Goal: Task Accomplishment & Management: Manage account settings

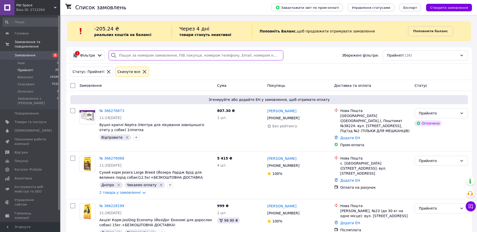
click at [147, 55] on input "search" at bounding box center [196, 55] width 175 height 10
paste input "366029713"
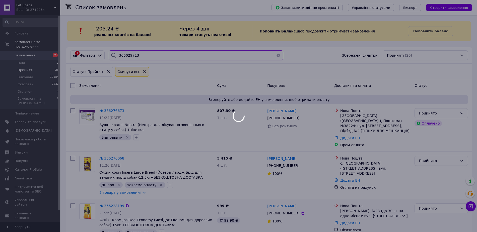
type input "366029713"
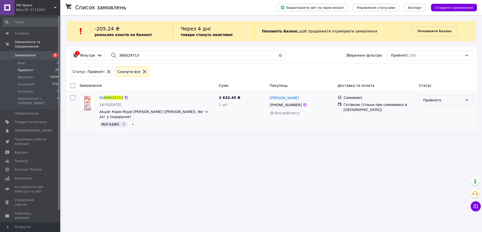
click at [444, 104] on div "Прийнято" at bounding box center [446, 100] width 54 height 10
click at [437, 110] on li "Виконано" at bounding box center [445, 110] width 53 height 9
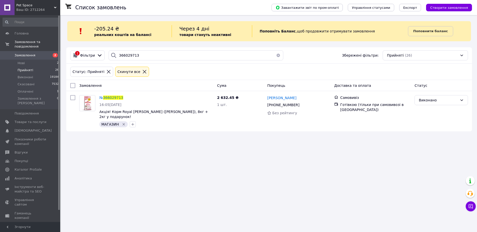
click at [276, 58] on button "button" at bounding box center [279, 55] width 10 height 10
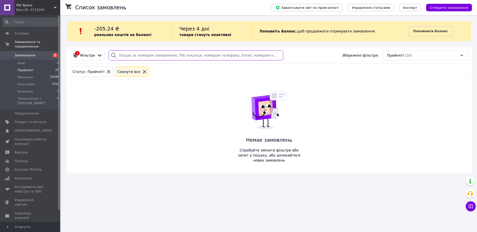
click at [174, 55] on input "search" at bounding box center [196, 55] width 175 height 10
paste input "365885199"
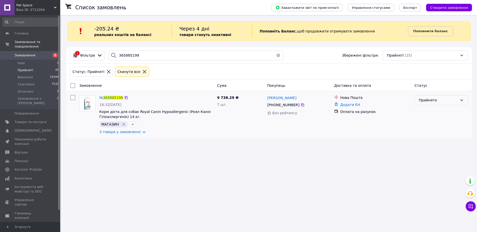
click at [435, 105] on div "Прийнято" at bounding box center [442, 114] width 58 height 43
click at [436, 103] on div "Прийнято" at bounding box center [438, 100] width 39 height 6
click at [426, 111] on li "Виконано" at bounding box center [441, 110] width 53 height 9
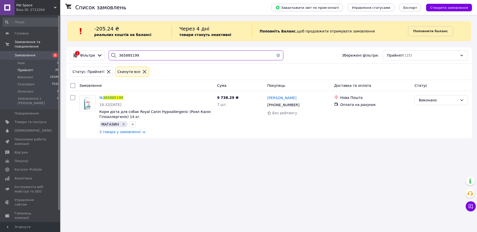
click at [188, 54] on input "365885199" at bounding box center [196, 55] width 175 height 10
paste input "6110051"
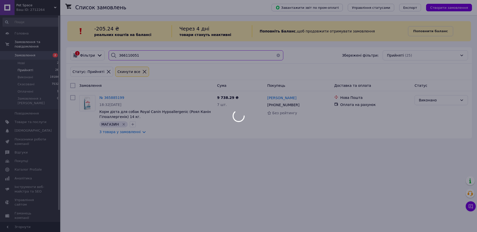
type input "366110051"
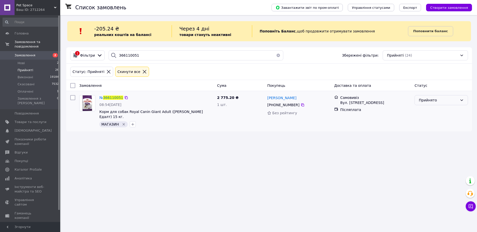
click at [434, 100] on div "Прийнято" at bounding box center [438, 100] width 39 height 6
click at [427, 110] on li "Виконано" at bounding box center [441, 110] width 53 height 9
click at [248, 144] on div "Список замовлень Завантажити звіт по пром-оплаті Управління статусами Експорт С…" at bounding box center [269, 116] width 416 height 232
click at [35, 60] on li "Нові 2" at bounding box center [31, 63] width 62 height 7
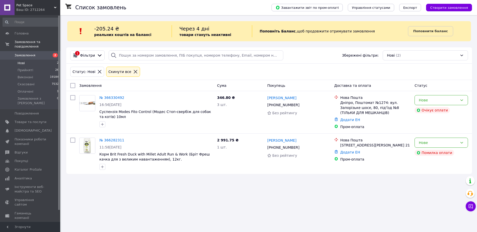
click at [213, 187] on div "Список замовлень Завантажити звіт по пром-оплаті Управління статусами Експорт С…" at bounding box center [269, 116] width 416 height 232
click at [39, 67] on li "Прийняті 26" at bounding box center [31, 70] width 62 height 7
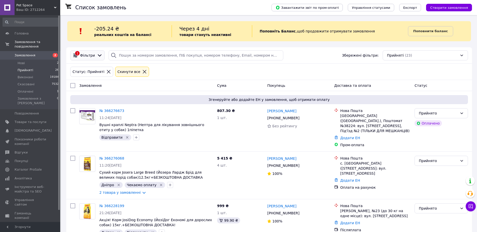
click at [76, 55] on icon at bounding box center [76, 55] width 6 height 6
click at [21, 61] on span "Нові" at bounding box center [21, 63] width 7 height 5
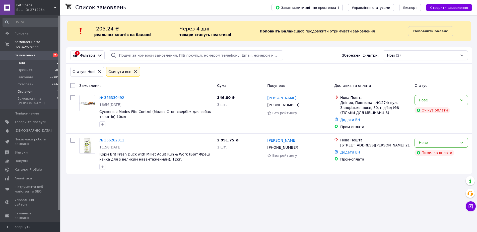
click at [29, 89] on span "Оплачені" at bounding box center [26, 91] width 16 height 5
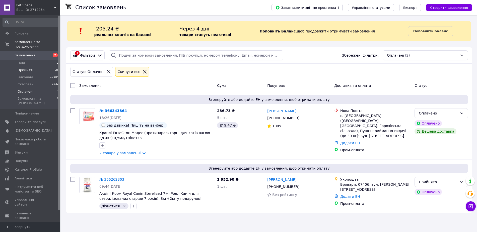
click at [25, 68] on span "Прийняті" at bounding box center [26, 70] width 16 height 5
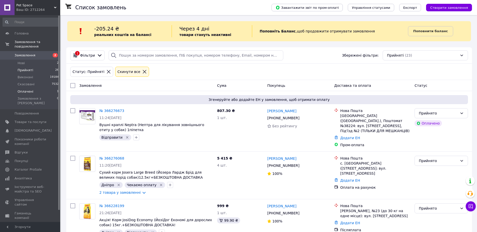
click at [35, 88] on li "Оплачені 1" at bounding box center [31, 91] width 62 height 7
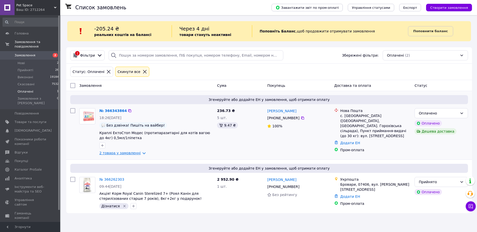
click at [127, 155] on link "2 товара у замовленні" at bounding box center [119, 153] width 41 height 4
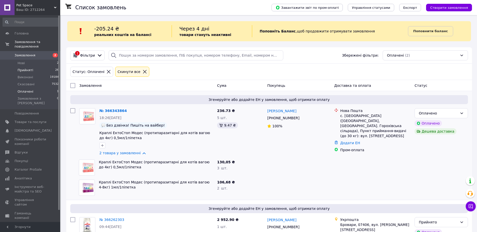
click at [15, 67] on li "Прийняті 26" at bounding box center [31, 70] width 62 height 7
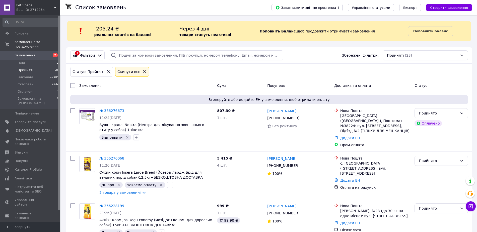
click at [213, 77] on div "Статус: Прийняті Cкинути все" at bounding box center [269, 72] width 400 height 12
click at [97, 52] on div "1 Фільтри" at bounding box center [87, 55] width 34 height 10
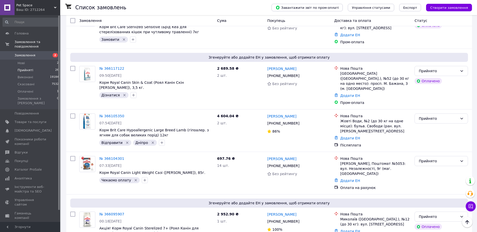
drag, startPoint x: 141, startPoint y: 221, endPoint x: 140, endPoint y: 212, distance: 8.4
click at [145, 202] on li "по 100 позицій" at bounding box center [140, 205] width 37 height 9
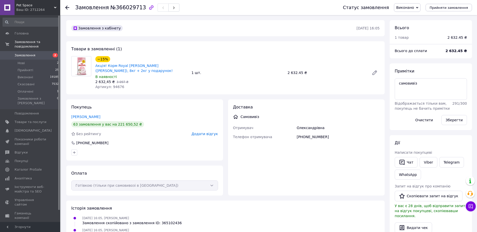
click at [365, 125] on div "Олександрівна" at bounding box center [338, 127] width 85 height 9
drag, startPoint x: 355, startPoint y: 139, endPoint x: 265, endPoint y: 106, distance: 95.6
click at [264, 106] on div "Доставка Самовивіз Отримувач Олександрівна Телефон отримувача +380975225352" at bounding box center [306, 121] width 147 height 35
click at [294, 115] on div "Самовивіз" at bounding box center [306, 116] width 149 height 5
click at [304, 44] on div "Товари в замовленні (1) −15% Акція! Корм Royal Canin Kitten (Роял Канін Кіттен)…" at bounding box center [225, 67] width 319 height 53
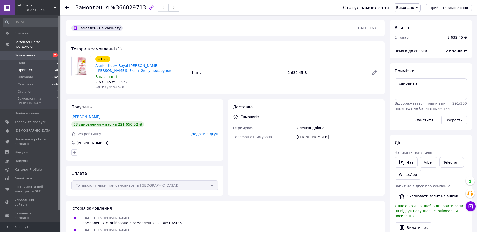
click at [49, 67] on li "Прийняті 25" at bounding box center [31, 70] width 62 height 7
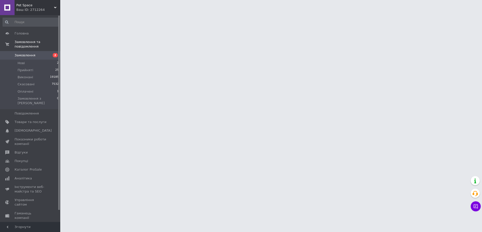
click at [21, 53] on span "Замовлення" at bounding box center [25, 55] width 21 height 5
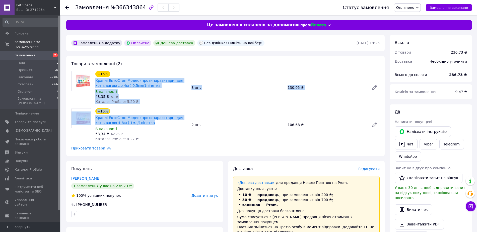
drag, startPoint x: 146, startPoint y: 122, endPoint x: 96, endPoint y: 79, distance: 66.1
click at [96, 79] on div "Товари в замовленні (2) −15% Краплі ЕктоСтоп Модес (протипаразитарні для котів …" at bounding box center [225, 106] width 319 height 100
copy div "Краплі ЕктоСтоп Модес (протипаразитарні для котів вагою до 4кг) 0,5мл/1піпетка …"
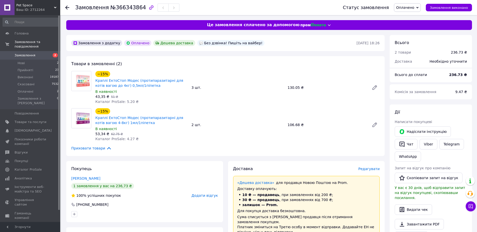
click at [171, 151] on div "Товари в замовленні (2) −15% Краплі ЕктоСтоп Модес (протипаразитарні для котів …" at bounding box center [225, 106] width 319 height 100
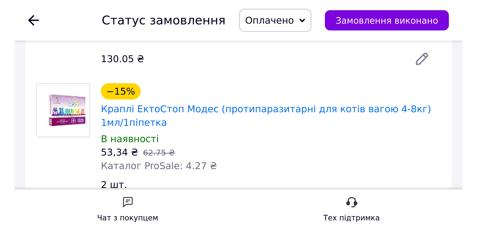
scroll to position [144, 0]
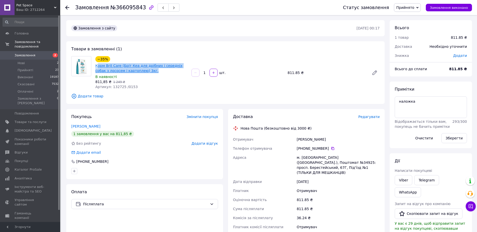
drag, startPoint x: 143, startPoint y: 71, endPoint x: 97, endPoint y: 67, distance: 46.2
click at [97, 67] on span "Корм Brit Care (Бріт Кеа для дрібних і середніх собак з лососем і картоплею) 3к…" at bounding box center [141, 68] width 92 height 10
click at [97, 67] on link "Корм Brit Care (Бріт Кеа для дрібних і середніх собак з лососем і картоплею) 3к…" at bounding box center [138, 68] width 87 height 9
drag, startPoint x: 304, startPoint y: 142, endPoint x: 302, endPoint y: 139, distance: 2.9
click at [303, 141] on div "Марченко Ельвіра" at bounding box center [338, 139] width 85 height 9
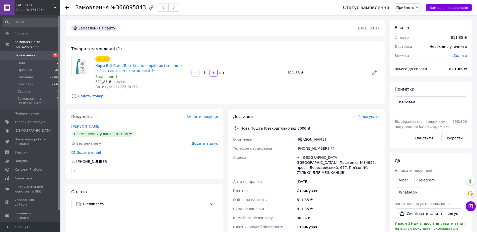
click at [302, 139] on div "Марченко Ельвіра" at bounding box center [338, 139] width 85 height 9
drag, startPoint x: 302, startPoint y: 139, endPoint x: 263, endPoint y: 156, distance: 42.1
click at [300, 141] on div "Марченко Ельвіра" at bounding box center [338, 139] width 85 height 9
click at [121, 9] on span "№366095843" at bounding box center [129, 8] width 36 height 6
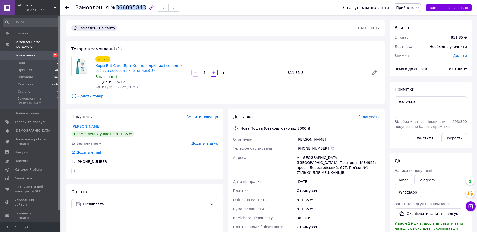
copy span "366095843"
click at [277, 68] on div "1   шт." at bounding box center [238, 73] width 96 height 10
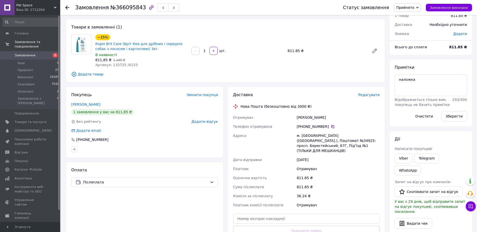
scroll to position [31, 0]
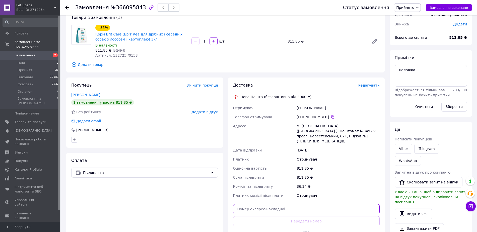
drag, startPoint x: 266, startPoint y: 203, endPoint x: 259, endPoint y: 212, distance: 11.2
click at [265, 204] on input "text" at bounding box center [306, 209] width 147 height 10
paste input "20451269228322"
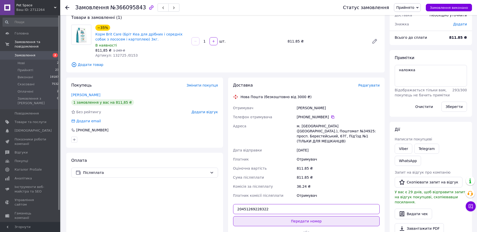
type input "20451269228322"
click at [257, 217] on button "Передати номер" at bounding box center [306, 221] width 147 height 10
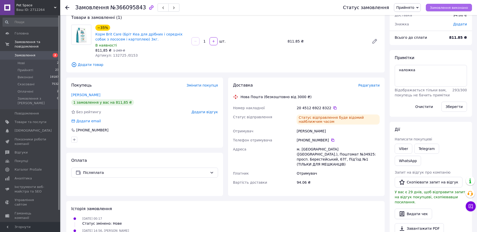
click at [455, 9] on span "Замовлення виконано" at bounding box center [449, 8] width 38 height 4
click at [313, 133] on div "Марченко Ельвіра" at bounding box center [338, 130] width 85 height 9
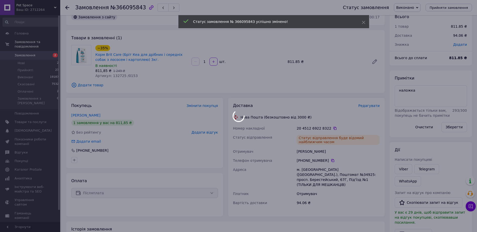
scroll to position [0, 0]
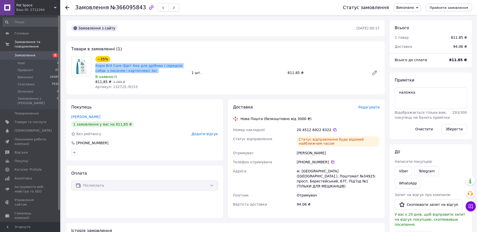
drag, startPoint x: 142, startPoint y: 71, endPoint x: 142, endPoint y: 23, distance: 47.7
click at [95, 65] on div "Корм Brit Care (Бріт Кеа для дрібних і середніх собак з лососем і картоплею) 3к…" at bounding box center [141, 68] width 93 height 11
click at [288, 136] on div "Статус відправлення" at bounding box center [264, 141] width 64 height 14
drag, startPoint x: 467, startPoint y: 127, endPoint x: 294, endPoint y: 105, distance: 174.0
click at [466, 127] on button "Зберегти" at bounding box center [455, 129] width 26 height 10
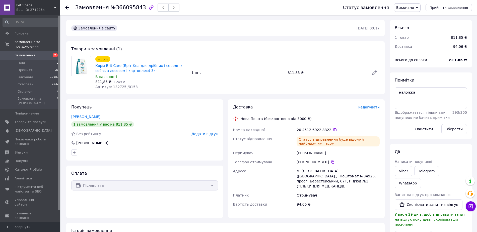
click at [283, 103] on div "Доставка Редагувати Нова Пошта (безкоштовно від 3000 ₴) Номер накладної 20 4512…" at bounding box center [306, 158] width 157 height 118
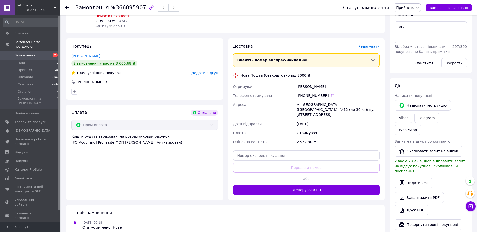
scroll to position [94, 0]
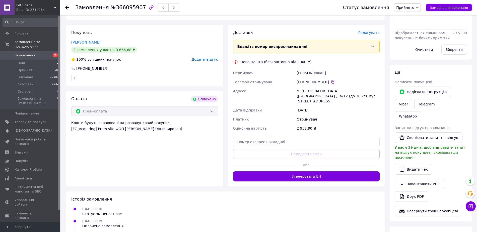
click at [123, 8] on span "№366095907" at bounding box center [129, 8] width 36 height 6
copy span "366095907"
drag, startPoint x: 270, startPoint y: 132, endPoint x: 267, endPoint y: 133, distance: 2.7
click at [269, 137] on input "text" at bounding box center [306, 142] width 147 height 10
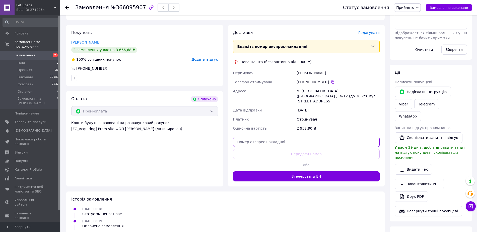
paste input "20451269225167"
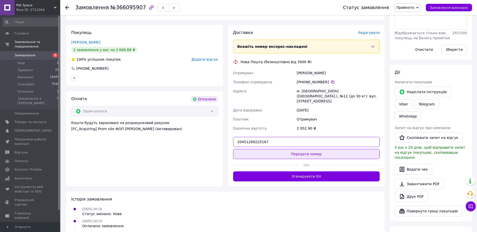
type input "20451269225167"
click at [263, 149] on button "Передати номер" at bounding box center [306, 154] width 147 height 10
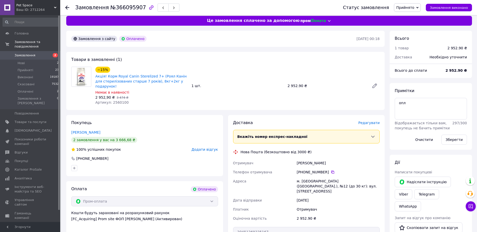
scroll to position [0, 0]
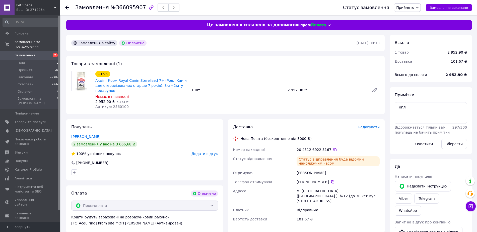
click at [300, 169] on div "Пантєлєєва Ірина" at bounding box center [338, 172] width 85 height 9
drag, startPoint x: 300, startPoint y: 169, endPoint x: 238, endPoint y: 186, distance: 64.3
click at [280, 172] on div "Номер накладної 20 4512 6922 5167   Статус відправлення Статус відправлення буд…" at bounding box center [306, 184] width 149 height 78
copy div "Пантєлєєва Ірина Телефон отримувача"
click at [248, 97] on div "−15% Акція! Корм Royal Canin Sterelized 7+ (Роял Канін для стерилізованих старш…" at bounding box center [237, 90] width 289 height 40
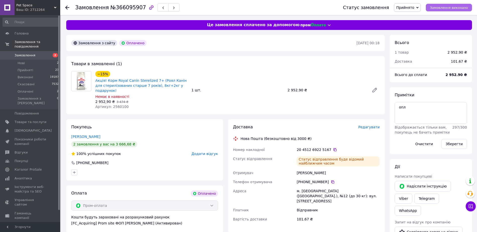
drag, startPoint x: 438, startPoint y: 3, endPoint x: 438, endPoint y: 5, distance: 2.8
click at [438, 3] on div "Статус замовлення Прийнято Виконано Скасовано Оплачено Замовлення виконано" at bounding box center [402, 7] width 139 height 15
drag, startPoint x: 438, startPoint y: 5, endPoint x: 445, endPoint y: 33, distance: 28.4
click at [438, 6] on span "Замовлення виконано" at bounding box center [449, 8] width 38 height 4
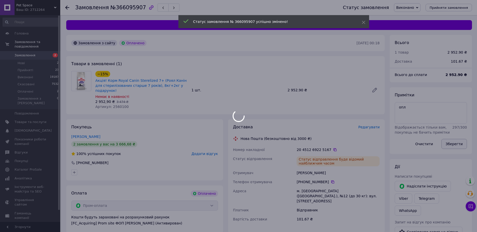
click at [451, 146] on div at bounding box center [238, 116] width 477 height 232
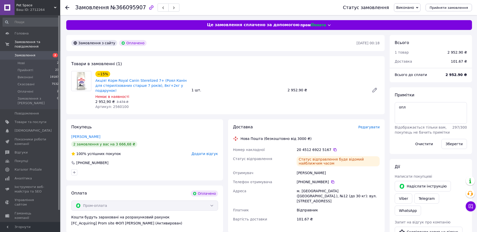
click at [248, 91] on div "−15% Акція! Корм Royal Canin Sterelized 7+ (Роял Канін для стерилізованих старш…" at bounding box center [237, 90] width 289 height 40
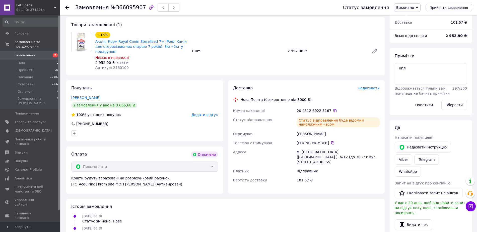
scroll to position [63, 0]
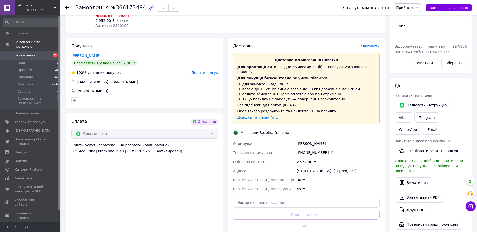
scroll to position [157, 0]
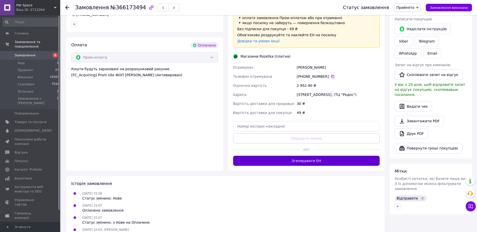
click at [268, 155] on button "Згенерувати ЕН" at bounding box center [306, 160] width 147 height 10
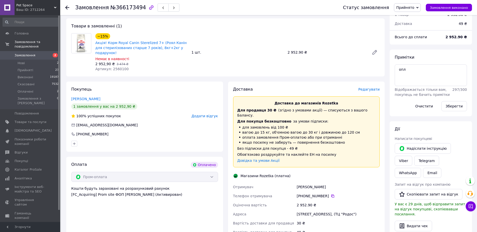
scroll to position [0, 0]
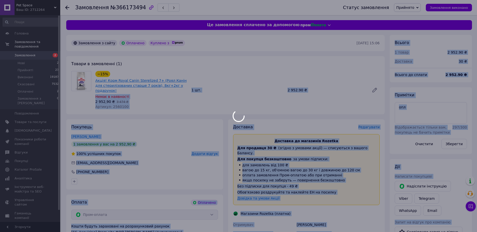
drag, startPoint x: 186, startPoint y: 85, endPoint x: 105, endPoint y: 82, distance: 80.9
click at [104, 82] on body "Pet Space Ваш ID: 2712264 Сайт Pet Space Кабінет покупця Перевірити стан систем…" at bounding box center [238, 196] width 477 height 393
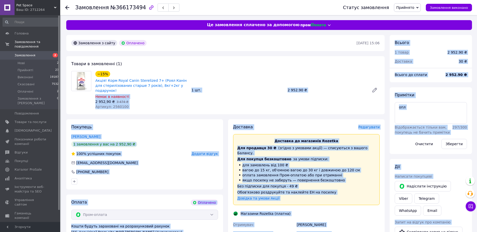
click at [182, 106] on div "Товари в замовленні (1) −15% Акція! Корм Royal Canin Sterelized 7+ (Роял Канін …" at bounding box center [225, 85] width 319 height 58
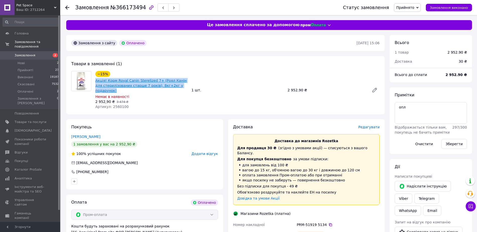
drag, startPoint x: 185, startPoint y: 86, endPoint x: 96, endPoint y: 78, distance: 89.0
click at [96, 78] on span "Акція! Корм Royal Canin Sterelized 7+ (Роял Канін для стерилізованих старше 7 р…" at bounding box center [141, 85] width 92 height 15
copy link "Акція! Корм Royal Canin Sterelized 7+ (Роял Канін для стерилізованих старше 7 р…"
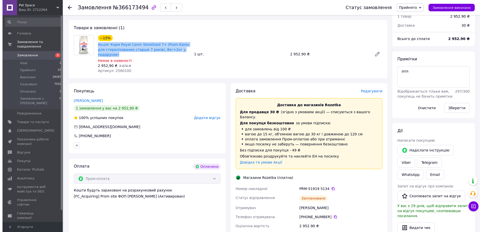
scroll to position [63, 0]
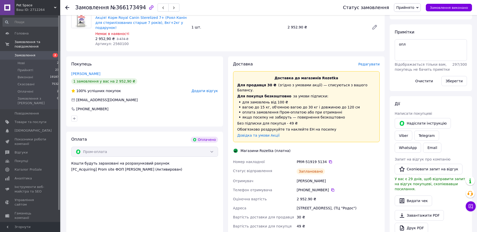
click at [367, 62] on span "Редагувати" at bounding box center [369, 64] width 21 height 4
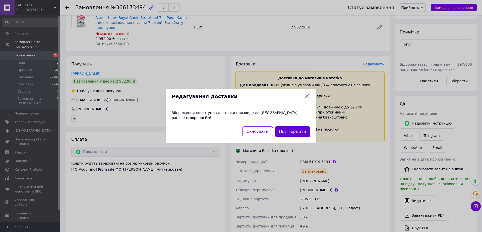
click at [288, 129] on button "Підтвердити" at bounding box center [292, 131] width 35 height 11
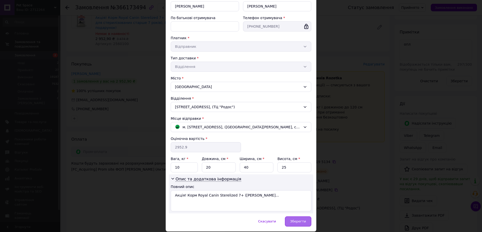
click at [297, 220] on span "Зберегти" at bounding box center [298, 221] width 16 height 4
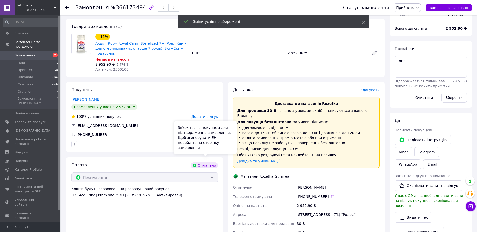
scroll to position [0, 0]
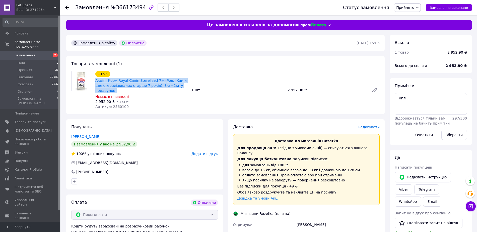
drag, startPoint x: 184, startPoint y: 86, endPoint x: 96, endPoint y: 81, distance: 88.0
click at [96, 81] on span "Акція! Корм Royal Canin Sterelized 7+ (Роял Канін для стерилізованих старше 7 р…" at bounding box center [141, 85] width 92 height 15
copy link "Акція! Корм Royal Canin Sterelized 7+ (Роял Канін для стерилізованих старше 7 р…"
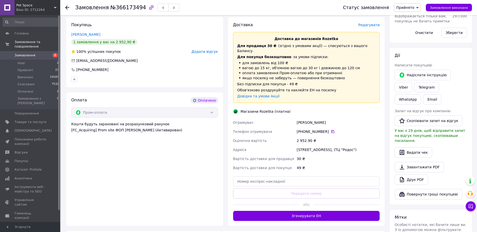
scroll to position [157, 0]
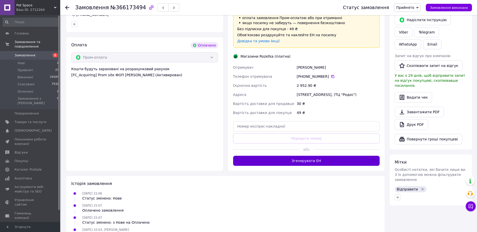
click at [282, 155] on button "Згенерувати ЕН" at bounding box center [306, 160] width 147 height 10
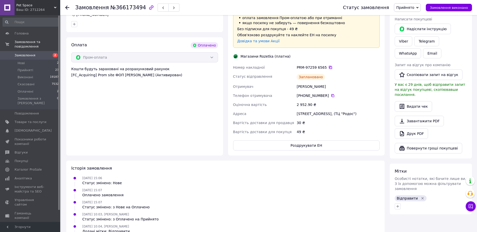
click at [329, 65] on icon at bounding box center [331, 67] width 4 height 4
click at [299, 82] on div "Голубев Юрий" at bounding box center [338, 86] width 85 height 9
drag, startPoint x: 299, startPoint y: 76, endPoint x: 130, endPoint y: 218, distance: 220.7
click at [291, 81] on div "Номер накладної PRM-97259 6565   Статус відправлення Заплановано Отримувач Голу…" at bounding box center [306, 99] width 149 height 73
copy div "Голубев Юрий Телефон отримувача"
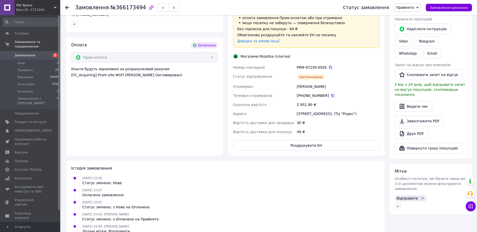
click at [122, 4] on div "Замовлення №366173494" at bounding box center [127, 7] width 104 height 9
copy span "366173494"
click at [454, 6] on span "Замовлення виконано" at bounding box center [449, 8] width 38 height 4
click at [286, 72] on div "Статус відправлення" at bounding box center [264, 77] width 64 height 10
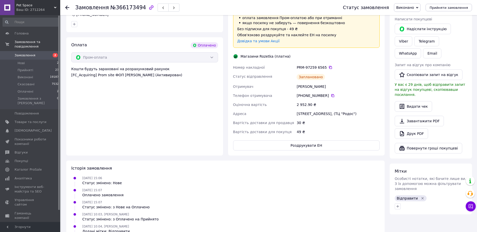
scroll to position [0, 0]
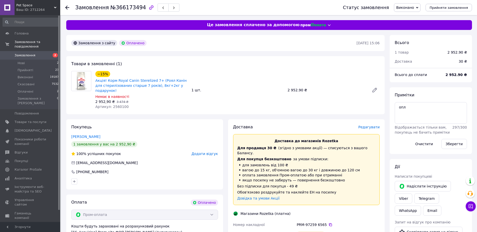
drag, startPoint x: 133, startPoint y: 16, endPoint x: 130, endPoint y: 11, distance: 5.5
click at [130, 10] on span "№366173494" at bounding box center [129, 8] width 36 height 6
copy span "366173494"
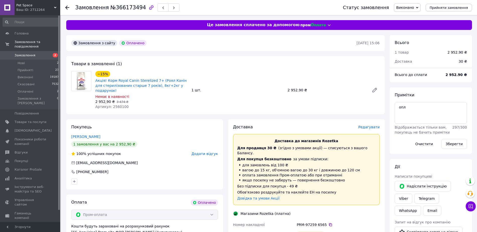
click at [244, 44] on div "Замовлення з сайту Оплачено" at bounding box center [213, 43] width 287 height 8
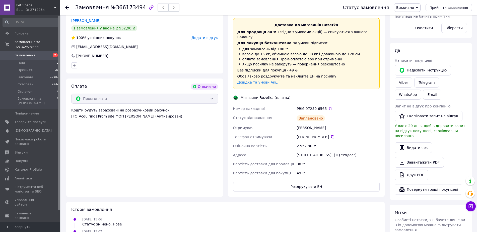
scroll to position [157, 0]
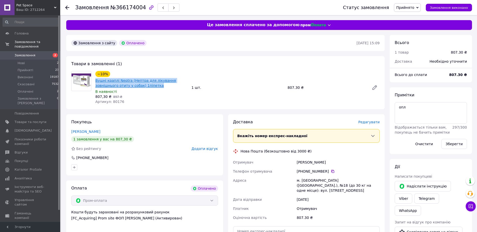
drag, startPoint x: 136, startPoint y: 86, endPoint x: 95, endPoint y: 81, distance: 40.5
click at [95, 81] on div "Вушні краплі Neptra (Нептра для лікування зовнішнього отиту у собак) 1піпетка" at bounding box center [141, 82] width 93 height 11
copy link "Вушні краплі Neptra (Нептра для лікування зовнішнього отиту у собак) 1піпетка"
click at [309, 167] on div "+380 96 542 07 66" at bounding box center [338, 171] width 85 height 9
click at [308, 163] on div "Терещенко Дарина" at bounding box center [338, 161] width 85 height 9
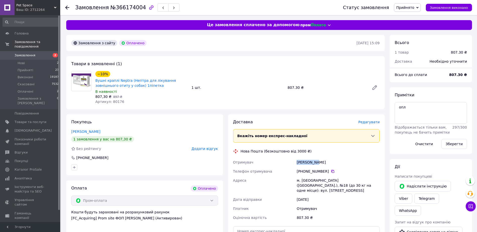
drag, startPoint x: 308, startPoint y: 163, endPoint x: 177, endPoint y: 210, distance: 140.1
click at [306, 163] on div "Терещенко Дарина" at bounding box center [338, 161] width 85 height 9
copy div "Терещенко"
click at [134, 7] on span "№366174004" at bounding box center [129, 8] width 36 height 6
click at [134, 8] on span "№366174004" at bounding box center [129, 8] width 36 height 6
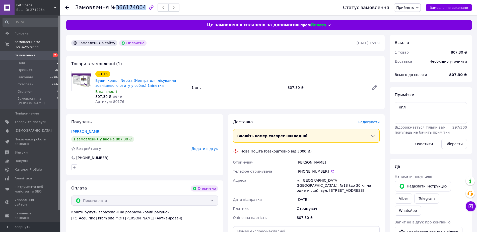
copy span "366174004"
click at [267, 75] on div "−10% Вушні краплі Neptra (Нептра для лікування зовнішнього отиту у собак) 1піпе…" at bounding box center [237, 87] width 289 height 35
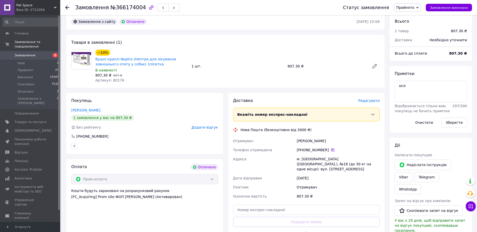
scroll to position [31, 0]
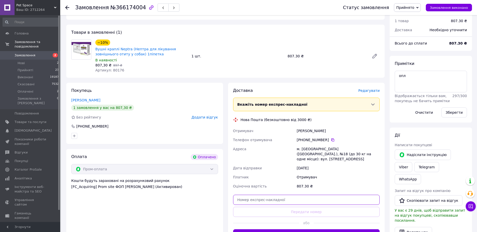
click at [271, 194] on input "text" at bounding box center [306, 199] width 147 height 10
paste input "20451269230122"
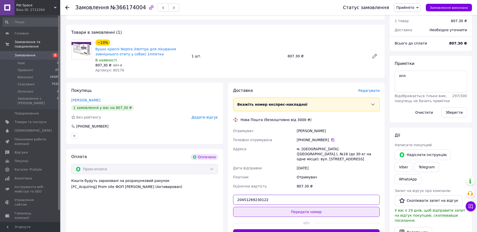
type input "20451269230122"
click at [264, 211] on button "Передати номер" at bounding box center [306, 211] width 147 height 10
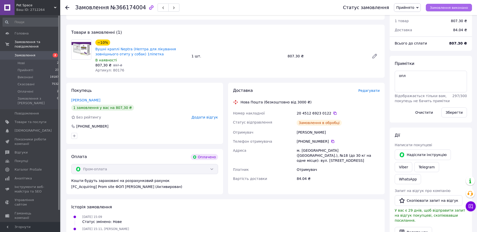
click at [446, 8] on span "Замовлення виконано" at bounding box center [449, 8] width 38 height 4
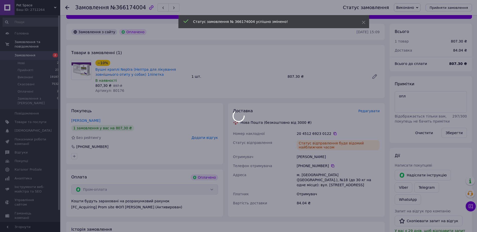
scroll to position [0, 0]
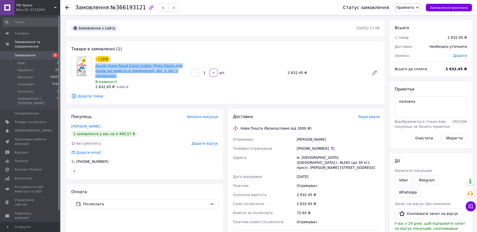
drag, startPoint x: 138, startPoint y: 69, endPoint x: 96, endPoint y: 65, distance: 42.1
click at [96, 65] on span "Акція! Корм Royal Canin Indoor (Роял Канін для кішок що живуть в приміщенні), 8…" at bounding box center [141, 70] width 92 height 15
copy link "Акція! Корм Royal Canin Indoor (Роял Канін для кішок що живуть в приміщенні), 8…"
click at [300, 135] on div "[PERSON_NAME]" at bounding box center [338, 139] width 85 height 9
drag, startPoint x: 300, startPoint y: 135, endPoint x: 295, endPoint y: 136, distance: 4.9
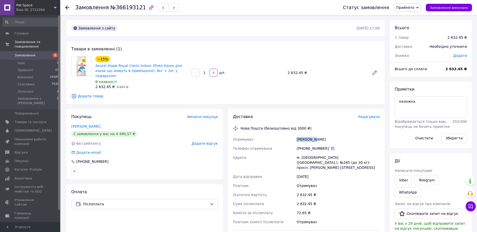
click at [298, 135] on div "[PERSON_NAME]" at bounding box center [338, 139] width 85 height 9
copy div "[PERSON_NAME]"
click at [123, 10] on span "№366193121" at bounding box center [129, 8] width 36 height 6
copy span "366193121"
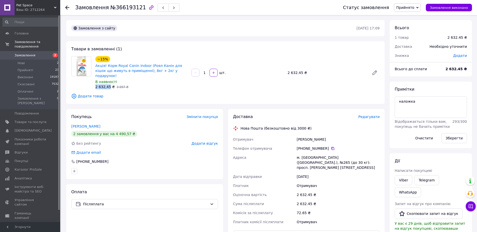
drag, startPoint x: 109, startPoint y: 81, endPoint x: 95, endPoint y: 81, distance: 13.3
click at [95, 81] on div "−15% Акція! Корм Royal Canin Indoor (Роял Канін для кішок що живуть в приміщенн…" at bounding box center [141, 72] width 96 height 35
copy span "2 632,45"
click at [305, 153] on div "м. Київ (Київська обл.), №265 (до 30 кг): просп. Рокосовського Маршала, 3а" at bounding box center [338, 162] width 85 height 19
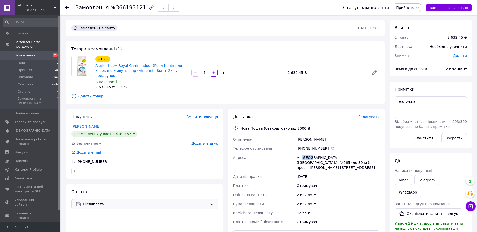
copy div "Київ"
click at [332, 147] on icon at bounding box center [333, 148] width 3 height 3
drag, startPoint x: 330, startPoint y: 136, endPoint x: 280, endPoint y: 136, distance: 49.2
click at [280, 136] on div "Отримувач Онищенко Наталія Телефон отримувача +380 66 681 05 38   Адреса м. Киї…" at bounding box center [306, 180] width 149 height 91
copy div "Отримувач Онищенко Наталія"
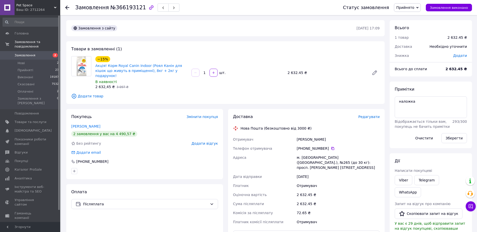
click at [295, 98] on div "Товари в замовленні (1) −15% Акція! Корм Royal Canin Indoor (Роял Канін для кіш…" at bounding box center [225, 72] width 319 height 63
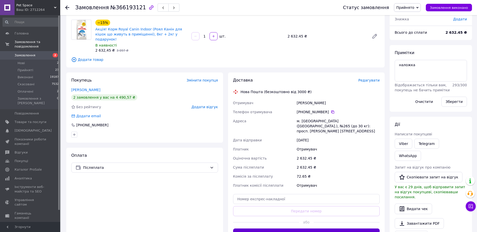
scroll to position [63, 0]
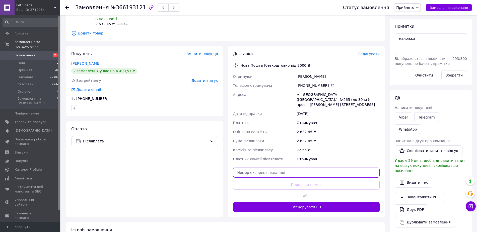
click at [270, 167] on input "text" at bounding box center [306, 172] width 147 height 10
paste input "20451269226839"
type input "20451269226839"
click at [264, 179] on button "Передати номер" at bounding box center [306, 184] width 147 height 10
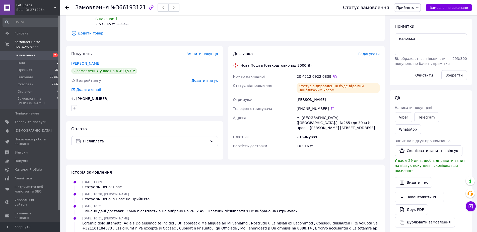
drag, startPoint x: 450, startPoint y: 9, endPoint x: 272, endPoint y: 78, distance: 190.5
click at [448, 9] on span "Замовлення виконано" at bounding box center [449, 8] width 38 height 4
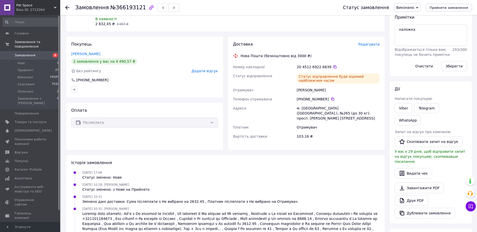
drag, startPoint x: 455, startPoint y: 65, endPoint x: 356, endPoint y: 84, distance: 100.4
click at [455, 65] on button "Зберегти" at bounding box center [455, 66] width 26 height 10
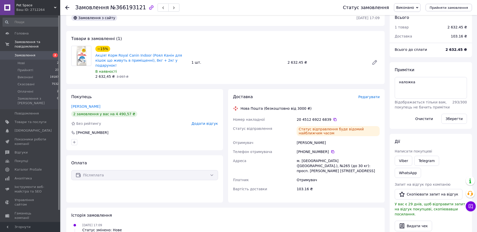
scroll to position [0, 0]
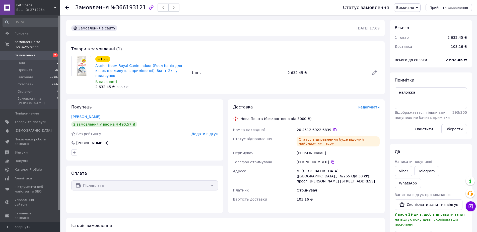
click at [248, 168] on div "Адреса" at bounding box center [264, 175] width 64 height 19
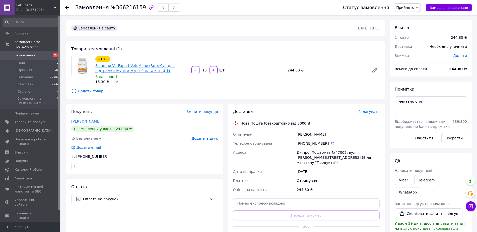
click at [139, 67] on link "Вітаміни VetExpert VetoMune (ВетоМун для підтримки імунітету у собак та котів) …" at bounding box center [134, 68] width 79 height 9
click at [304, 133] on div "Осауленко Олександра" at bounding box center [338, 134] width 85 height 9
copy div "Осауленко"
click at [120, 5] on span "№366216159" at bounding box center [129, 8] width 36 height 6
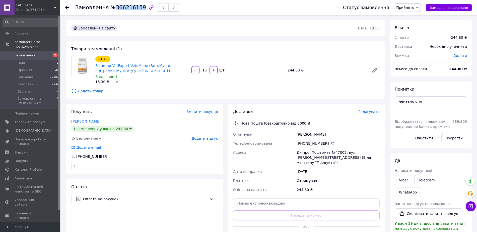
click at [120, 5] on span "№366216159" at bounding box center [129, 8] width 36 height 6
copy span "366216159"
click at [296, 98] on div "Товари в замовленні (1) −10% Вітаміни VetExpert VetoMune (ВетоМун для підтримки…" at bounding box center [225, 70] width 319 height 58
click at [456, 12] on div "Статус замовлення Прийнято Виконано Скасовано Оплачено Замовлення виконано" at bounding box center [405, 7] width 134 height 9
drag, startPoint x: 295, startPoint y: 190, endPoint x: 289, endPoint y: 197, distance: 8.7
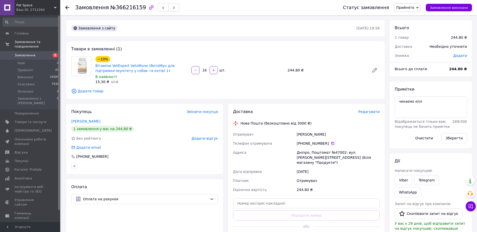
click at [293, 193] on div "Доставка Редагувати Нова Пошта (безкоштовно від 3000 ₴) Отримувач Осауленко Оле…" at bounding box center [306, 176] width 147 height 134
click at [289, 198] on input "text" at bounding box center [306, 203] width 147 height 10
paste input "20451269232407"
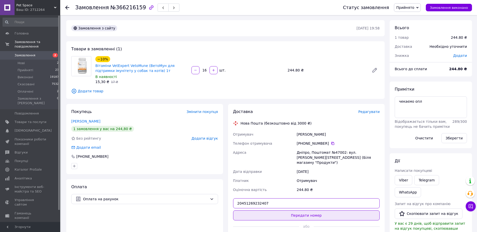
type input "20451269232407"
click at [281, 210] on button "Передати номер" at bounding box center [306, 215] width 147 height 10
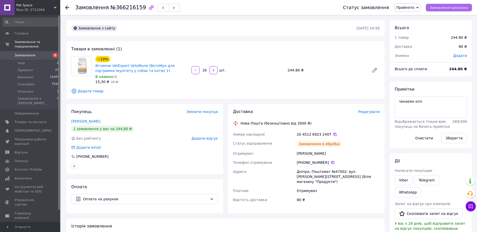
click at [444, 4] on button "Замовлення виконано" at bounding box center [449, 8] width 46 height 8
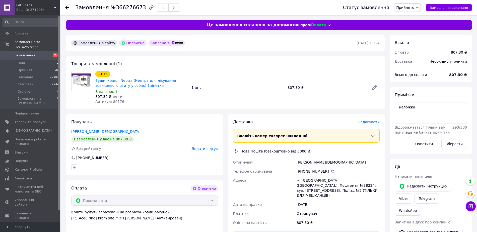
click at [302, 165] on div "[PERSON_NAME][DEMOGRAPHIC_DATA]" at bounding box center [338, 161] width 85 height 9
click at [302, 161] on div "[PERSON_NAME][DEMOGRAPHIC_DATA]" at bounding box center [338, 161] width 85 height 9
copy div "Маначин"
drag, startPoint x: 223, startPoint y: 61, endPoint x: 119, endPoint y: 12, distance: 114.6
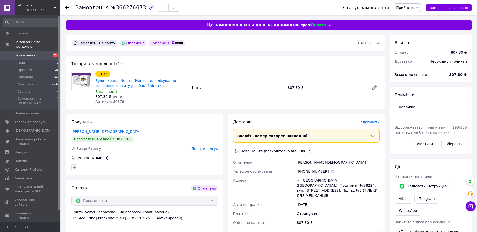
click at [222, 61] on div "Товари в замовленні (1) −10% Вушні краплі Neptra (Нептра для лікування зовнішнь…" at bounding box center [225, 82] width 319 height 53
click at [117, 6] on span "№366276673" at bounding box center [129, 8] width 36 height 6
copy span "366276673"
click at [259, 173] on div "Телефон отримувача" at bounding box center [264, 171] width 64 height 9
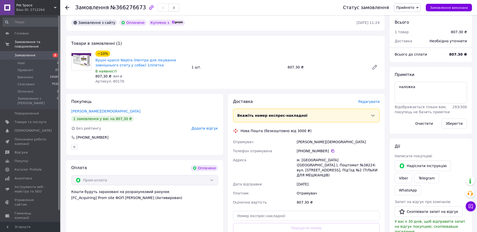
scroll to position [31, 0]
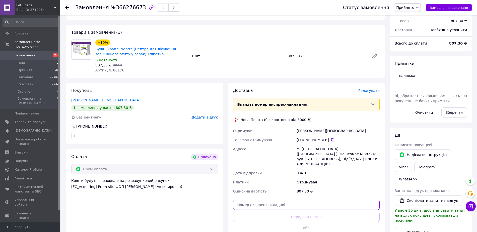
click at [254, 202] on input "text" at bounding box center [306, 204] width 147 height 10
paste input "20451269231633"
type input "20451269231633"
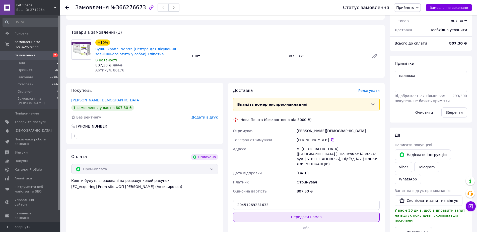
click at [251, 211] on button "Передати номер" at bounding box center [306, 216] width 147 height 10
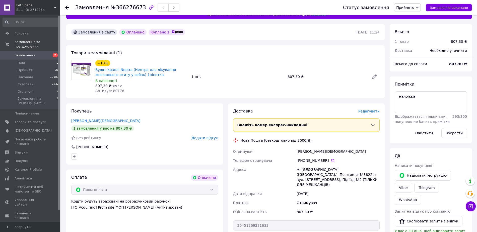
scroll to position [0, 0]
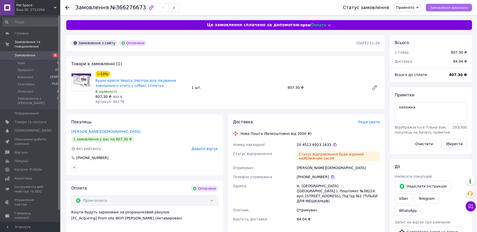
click at [447, 6] on span "Замовлення виконано" at bounding box center [449, 8] width 38 height 4
click at [251, 107] on div "Товари в замовленні (1) −10% Вушні краплі Neptra (Нептра для лікування зовнішнь…" at bounding box center [225, 82] width 319 height 53
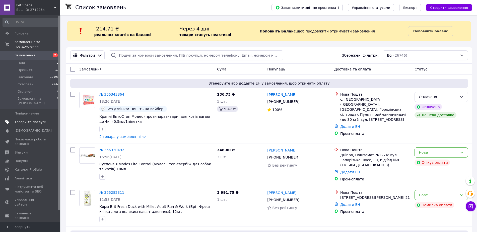
click at [41, 120] on span "Товари та послуги" at bounding box center [31, 122] width 32 height 5
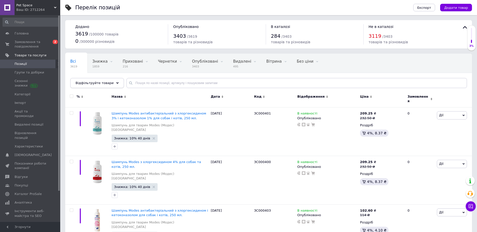
click at [106, 84] on span "Відфільтруйте товари" at bounding box center [95, 83] width 38 height 4
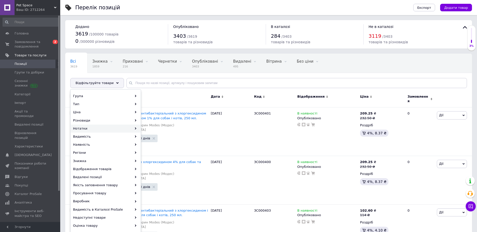
click at [121, 126] on div "Нотатки" at bounding box center [106, 128] width 70 height 8
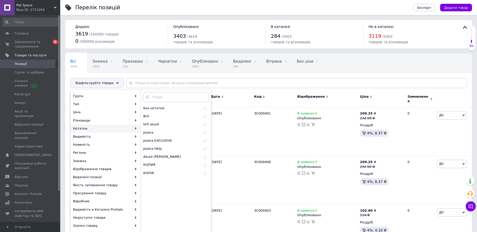
click at [128, 129] on div "Нотатки" at bounding box center [106, 128] width 70 height 8
click at [158, 137] on div "Josera EXCLUSIVE 23" at bounding box center [176, 140] width 70 height 8
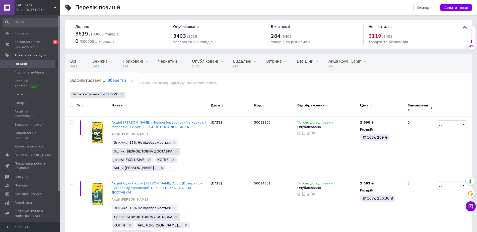
click at [87, 83] on span "Відфільтруйте товари" at bounding box center [95, 83] width 38 height 4
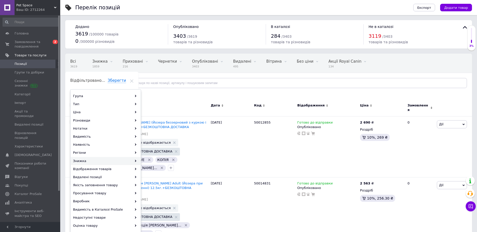
click at [127, 161] on div "Знижка" at bounding box center [106, 161] width 70 height 8
click at [137, 158] on div "Знижка" at bounding box center [106, 161] width 70 height 8
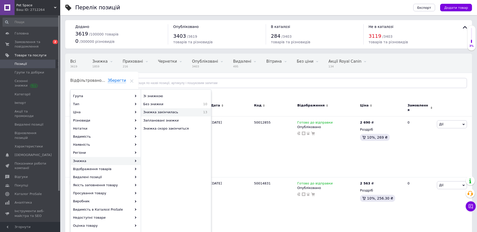
click at [159, 112] on span "Знижка закінчилась" at bounding box center [170, 112] width 54 height 5
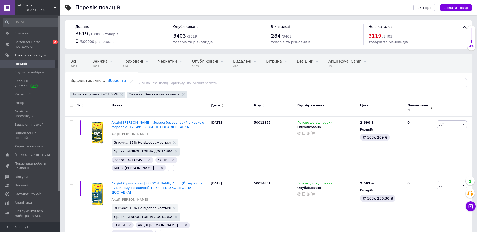
click at [74, 103] on div at bounding box center [72, 105] width 10 height 4
click at [72, 104] on input "checkbox" at bounding box center [71, 104] width 3 height 3
checkbox input "true"
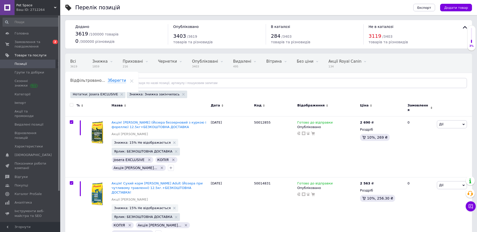
checkbox input "true"
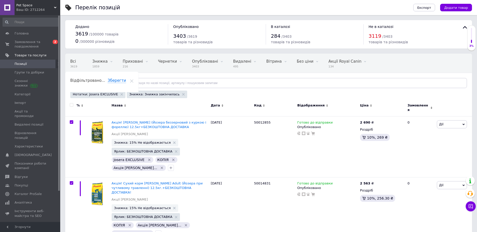
checkbox input "true"
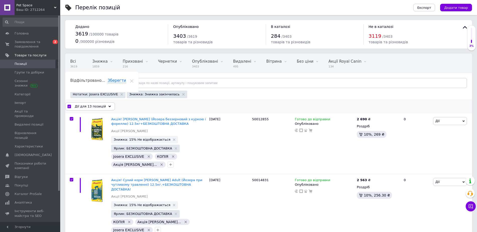
click at [91, 104] on span "Дії для 13 позицій" at bounding box center [90, 106] width 31 height 5
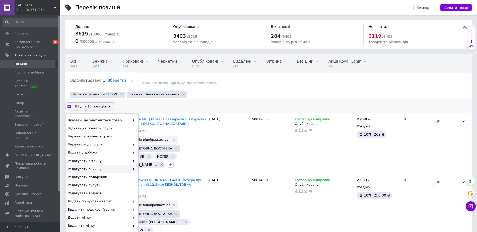
click at [127, 170] on span "Редагувати знижку" at bounding box center [99, 169] width 62 height 5
click at [133, 168] on use at bounding box center [134, 169] width 2 height 3
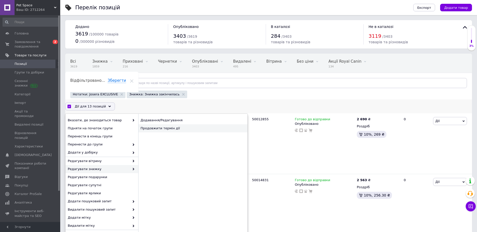
click at [153, 131] on div "Продовжити термін дії" at bounding box center [192, 128] width 109 height 8
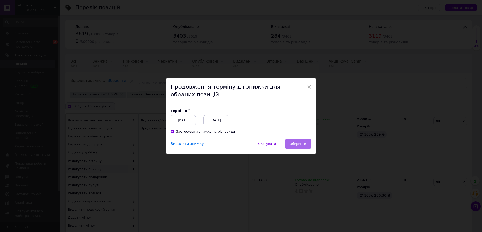
click at [301, 144] on span "Зберегти" at bounding box center [298, 144] width 16 height 4
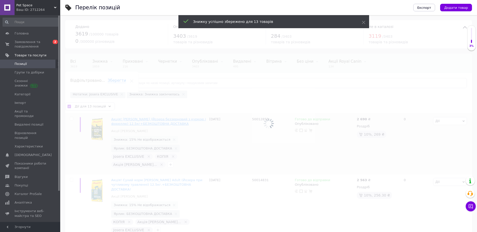
checkbox input "false"
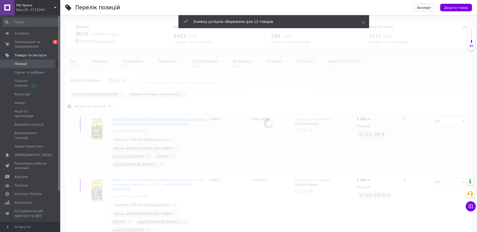
checkbox input "false"
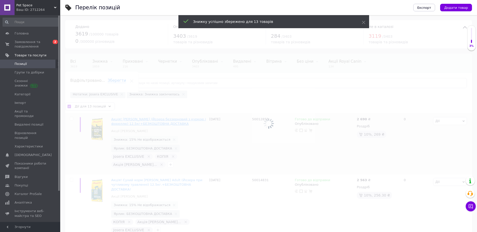
checkbox input "false"
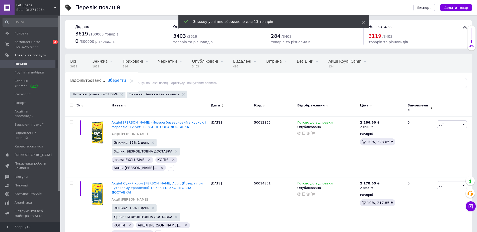
click at [139, 73] on div "Відфільтровано... Зберегти" at bounding box center [101, 82] width 73 height 19
click at [134, 79] on use at bounding box center [131, 80] width 3 height 3
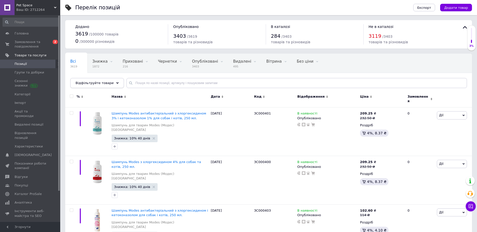
click at [104, 85] on span "Відфільтруйте товари" at bounding box center [95, 83] width 38 height 4
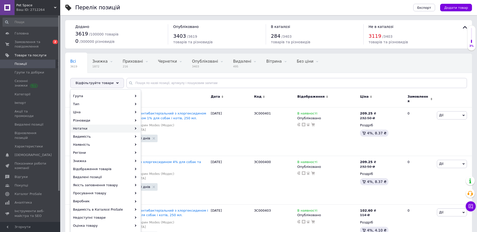
click at [123, 129] on div "Нотатки" at bounding box center [106, 128] width 70 height 8
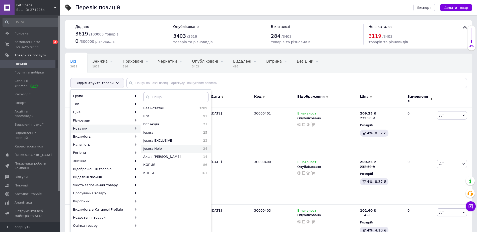
click at [155, 148] on span "Josera Help" at bounding box center [166, 148] width 47 height 5
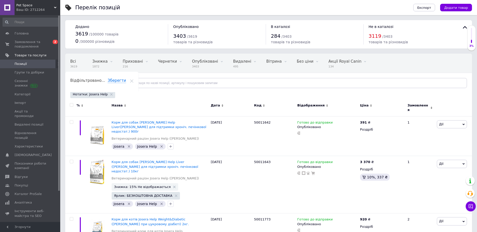
click at [104, 82] on span "Відфільтруйте товари" at bounding box center [95, 83] width 38 height 4
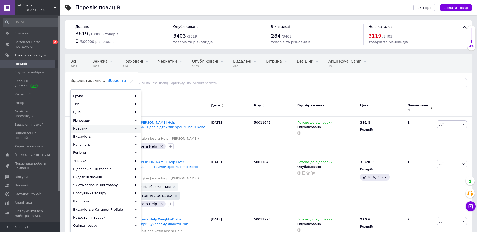
click at [131, 128] on div "Нотатки" at bounding box center [106, 128] width 70 height 8
click at [134, 128] on div "Нотатки" at bounding box center [106, 128] width 70 height 8
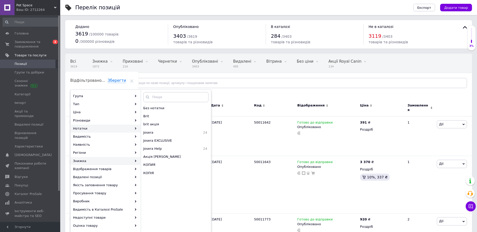
click at [113, 163] on div "Знижка" at bounding box center [106, 161] width 70 height 8
click at [120, 160] on div "Знижка" at bounding box center [106, 161] width 70 height 8
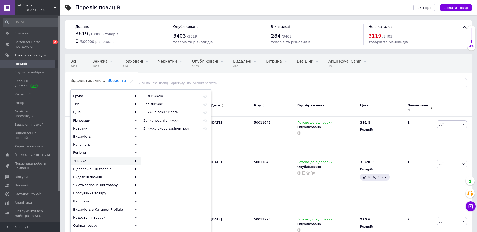
click at [126, 160] on div "Знижка" at bounding box center [106, 161] width 70 height 8
click at [160, 112] on span "Знижка закінчилась" at bounding box center [171, 112] width 57 height 5
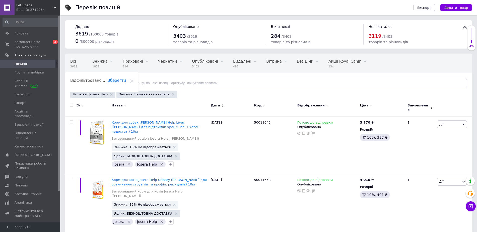
click at [72, 106] on input "checkbox" at bounding box center [71, 104] width 3 height 3
checkbox input "true"
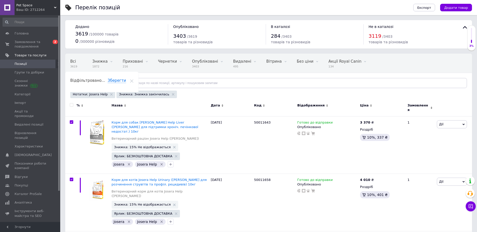
checkbox input "true"
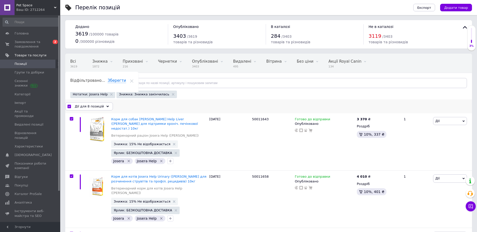
click at [100, 107] on div "Дії для 8 позицій" at bounding box center [89, 106] width 48 height 8
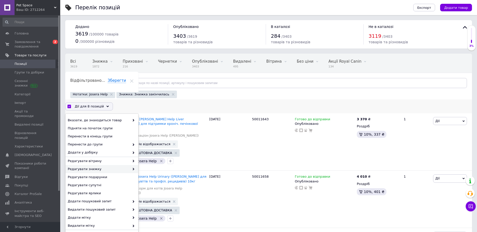
click at [137, 169] on div "Редагувати знижку" at bounding box center [102, 169] width 73 height 8
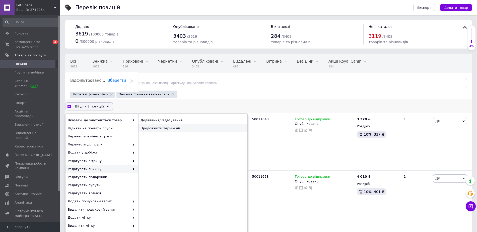
click at [163, 130] on div "Продовжити термін дії" at bounding box center [192, 128] width 109 height 8
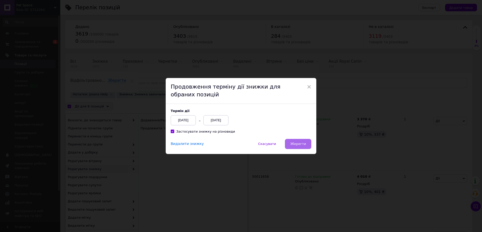
click at [301, 140] on button "Зберегти" at bounding box center [298, 144] width 26 height 10
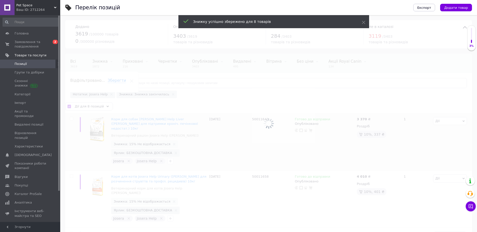
checkbox input "false"
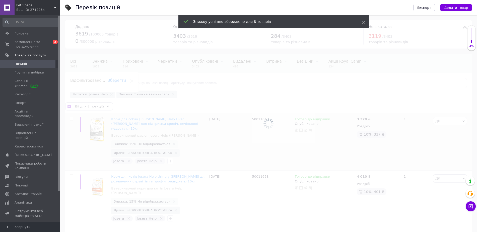
checkbox input "false"
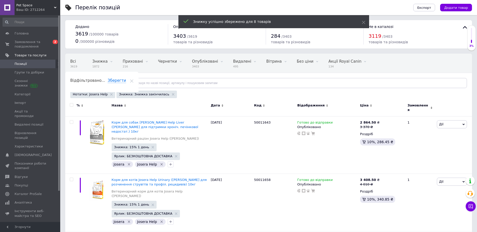
click at [134, 79] on icon at bounding box center [132, 81] width 4 height 4
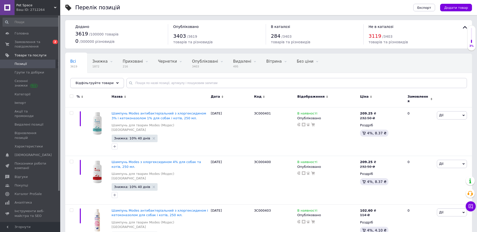
click at [94, 85] on div "Відфільтруйте товари" at bounding box center [97, 83] width 54 height 10
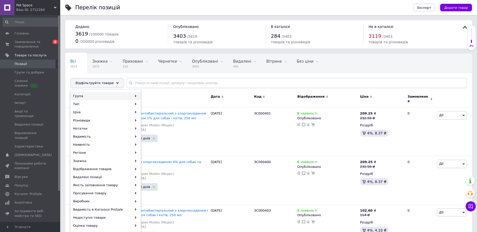
click at [108, 96] on div "Група" at bounding box center [106, 96] width 70 height 8
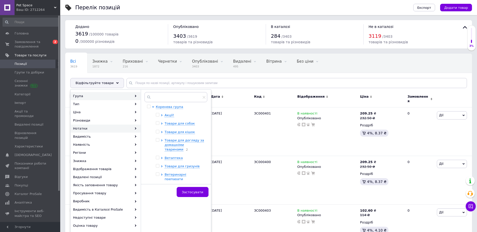
click at [111, 125] on div "Нотатки" at bounding box center [106, 128] width 70 height 8
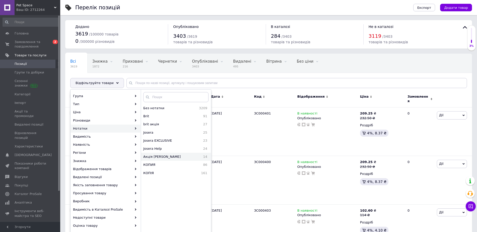
click at [173, 157] on span "Акція [PERSON_NAME]" at bounding box center [170, 156] width 54 height 5
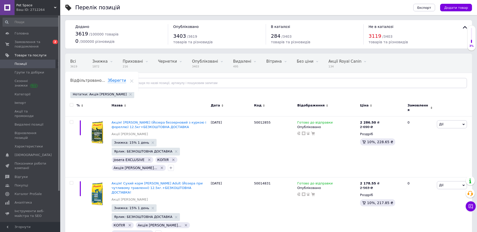
click at [80, 84] on span "Відфільтруйте товари" at bounding box center [95, 83] width 38 height 4
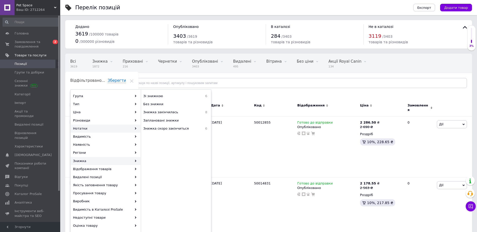
click at [105, 128] on div "Нотатки" at bounding box center [106, 128] width 70 height 8
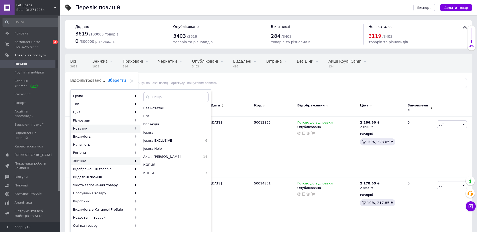
click at [101, 159] on div "Знижка" at bounding box center [106, 161] width 70 height 8
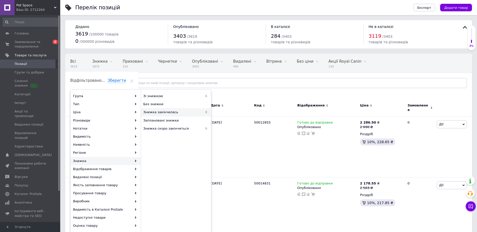
click at [183, 111] on span "Знижка закінчилась" at bounding box center [171, 112] width 57 height 5
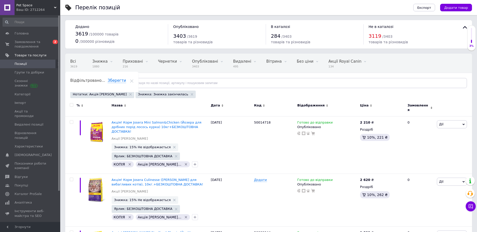
click at [70, 105] on input "checkbox" at bounding box center [71, 104] width 3 height 3
checkbox input "true"
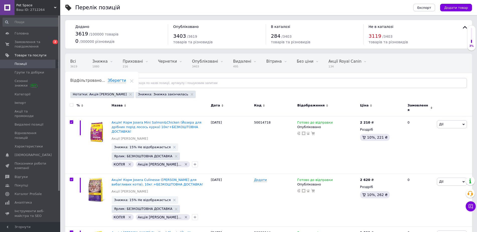
checkbox input "true"
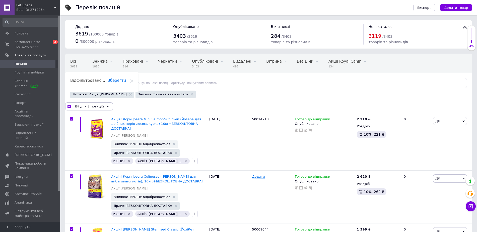
click at [109, 107] on div "Дії для 8 позицій Вибрати усі 8 позицій Вибрані всі 8 позицій Скасувати обрані …" at bounding box center [268, 106] width 407 height 8
click at [99, 106] on span "Дії для 8 позицій" at bounding box center [89, 106] width 29 height 5
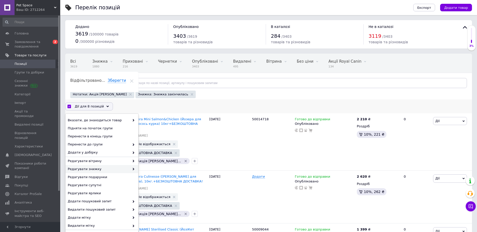
click at [134, 167] on span at bounding box center [132, 169] width 5 height 5
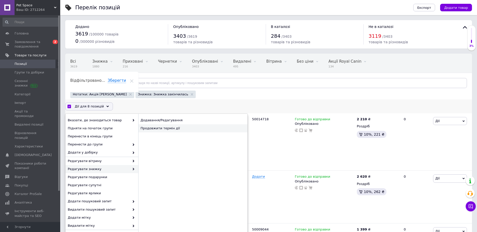
click at [155, 125] on div "Продовжити термін дії" at bounding box center [192, 128] width 109 height 8
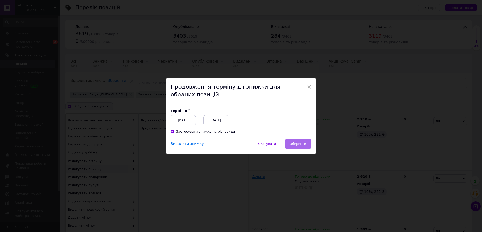
click at [297, 141] on button "Зберегти" at bounding box center [298, 144] width 26 height 10
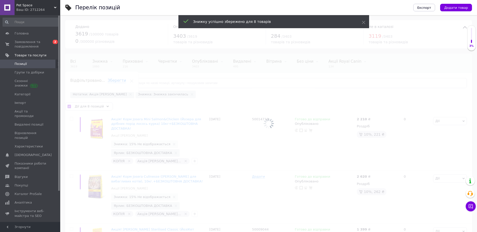
checkbox input "false"
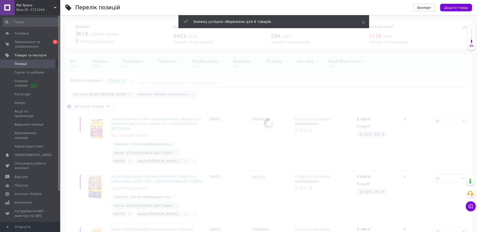
checkbox input "false"
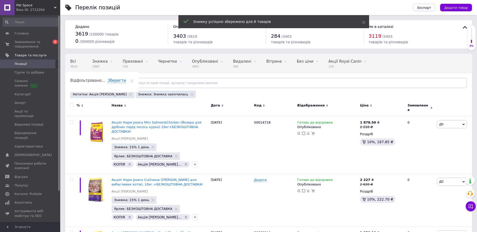
click at [134, 79] on use at bounding box center [131, 80] width 3 height 3
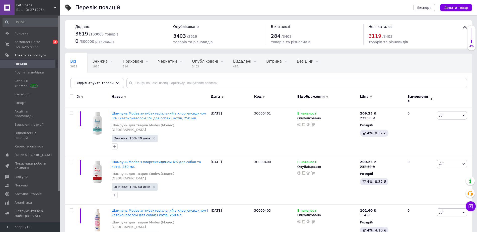
click at [87, 81] on span "Відфільтруйте товари" at bounding box center [95, 83] width 38 height 4
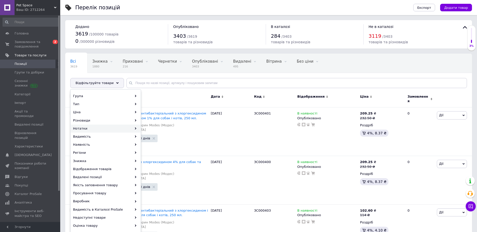
click at [91, 131] on div "Нотатки" at bounding box center [106, 128] width 70 height 8
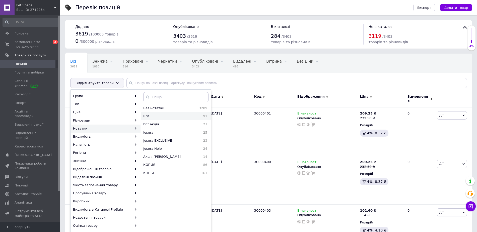
click at [186, 116] on span "91" at bounding box center [190, 116] width 34 height 5
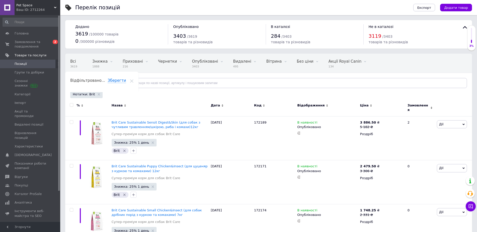
click at [97, 93] on div "Нотатки: Brit" at bounding box center [86, 94] width 32 height 8
click at [98, 93] on icon at bounding box center [99, 94] width 3 height 3
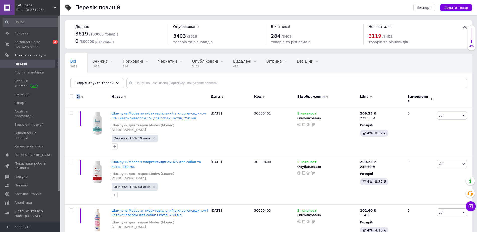
click at [93, 86] on div "Відфільтруйте товари" at bounding box center [97, 83] width 54 height 10
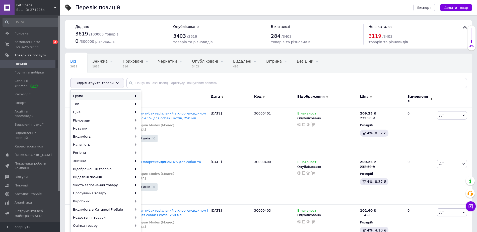
click at [96, 94] on div "Група" at bounding box center [106, 96] width 70 height 8
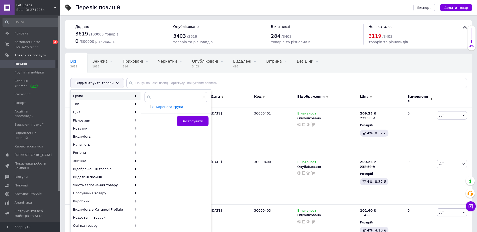
click at [171, 107] on span "Коренева група" at bounding box center [169, 107] width 27 height 4
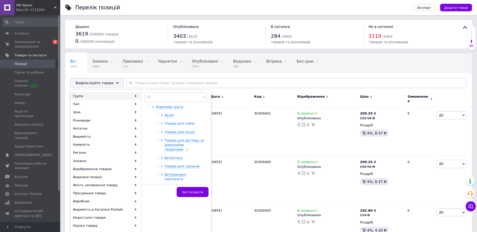
click at [177, 122] on span "Товари для собак" at bounding box center [180, 123] width 30 height 4
click at [183, 133] on span "Корм для собак" at bounding box center [187, 132] width 27 height 4
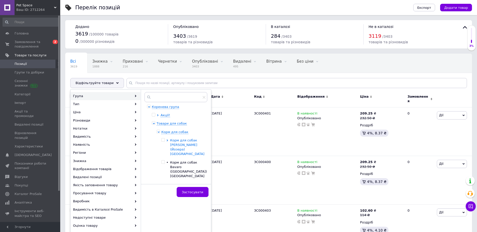
click at [193, 139] on span "Корм для собак [PERSON_NAME] (Йозера) [GEOGRAPHIC_DATA]" at bounding box center [187, 147] width 34 height 18
click at [166, 140] on div at bounding box center [164, 197] width 5 height 119
click at [165, 140] on input "checkbox" at bounding box center [163, 139] width 3 height 3
checkbox input "true"
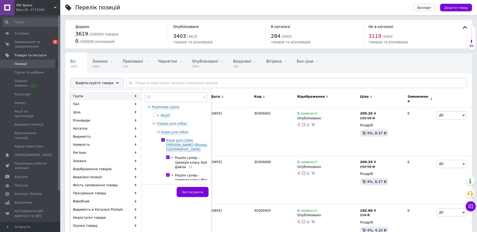
checkbox input "true"
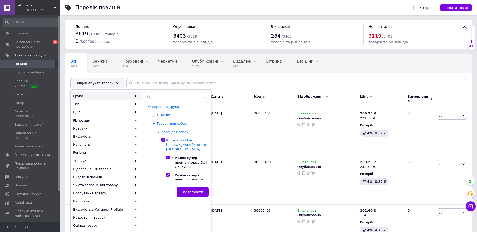
click at [177, 141] on span "Корм для собак [PERSON_NAME] (Йозера) [GEOGRAPHIC_DATA]" at bounding box center [187, 144] width 43 height 13
click at [165, 161] on input "checkbox" at bounding box center [163, 161] width 3 height 3
checkbox input "true"
click at [187, 122] on span "Товари для собак" at bounding box center [172, 123] width 30 height 4
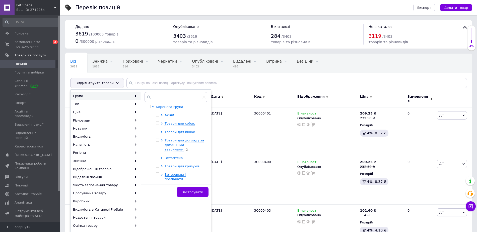
click at [186, 133] on span "Товари для кішок" at bounding box center [180, 132] width 30 height 4
click at [184, 141] on span "Корм для котів" at bounding box center [187, 140] width 26 height 4
drag, startPoint x: 194, startPoint y: 151, endPoint x: 184, endPoint y: 151, distance: 10.0
click at [193, 151] on span "Корм для котів Josera ([GEOGRAPHIC_DATA]) [GEOGRAPHIC_DATA]" at bounding box center [188, 152] width 37 height 13
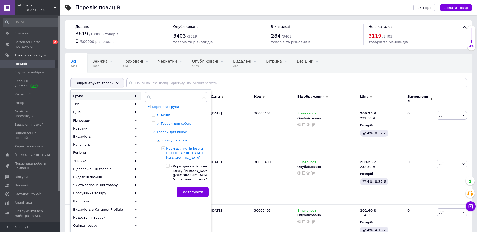
click at [165, 149] on input "checkbox" at bounding box center [163, 147] width 3 height 3
checkbox input "true"
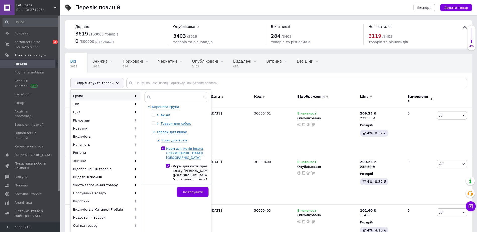
checkbox input "true"
click at [183, 150] on span "Корм для котів Josera ([GEOGRAPHIC_DATA]) [GEOGRAPHIC_DATA]" at bounding box center [184, 152] width 37 height 13
click at [194, 191] on span "Застосувати" at bounding box center [192, 192] width 21 height 4
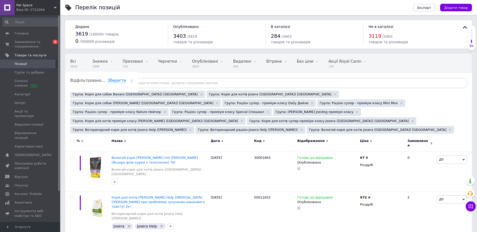
click at [93, 82] on span "Відфільтруйте товари" at bounding box center [95, 83] width 38 height 4
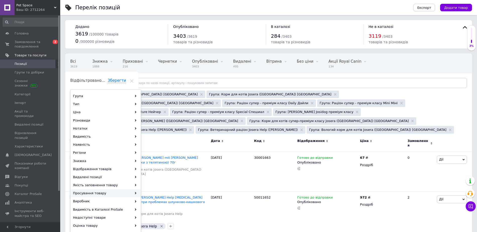
click at [128, 192] on div "Просування товару" at bounding box center [106, 193] width 70 height 8
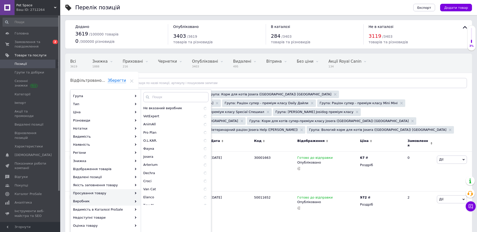
click at [124, 191] on div "Просування товару" at bounding box center [106, 193] width 70 height 8
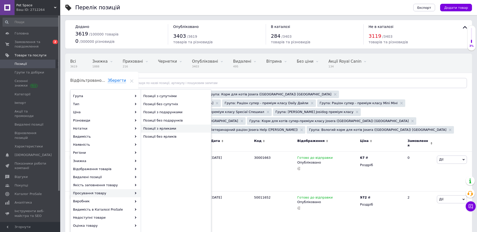
click at [171, 129] on span "Позиції з ярликами" at bounding box center [173, 128] width 60 height 5
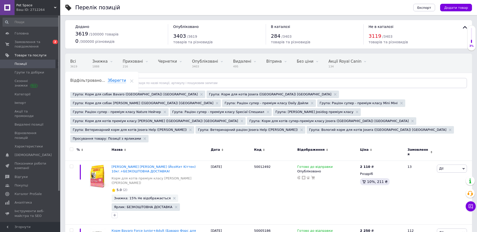
click at [100, 84] on span "Відфільтруйте товари" at bounding box center [95, 83] width 38 height 4
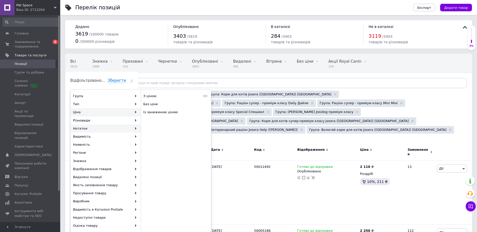
click at [134, 131] on div "Нотатки" at bounding box center [106, 128] width 70 height 8
click at [120, 131] on div "Нотатки" at bounding box center [106, 128] width 70 height 8
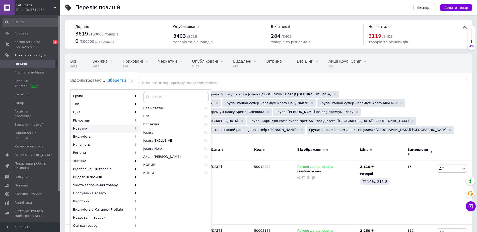
click at [120, 131] on div "Нотатки" at bounding box center [106, 128] width 70 height 8
click at [158, 105] on div "Без нотатки 46" at bounding box center [176, 108] width 70 height 8
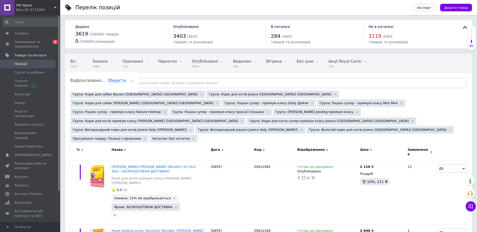
click at [96, 83] on span "Відфільтруйте товари" at bounding box center [95, 83] width 38 height 4
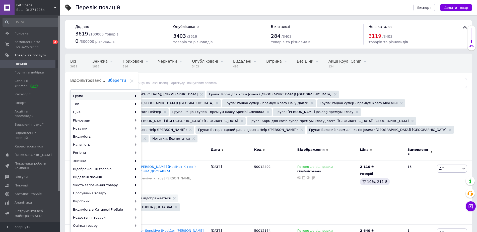
click at [124, 95] on div "Група" at bounding box center [106, 96] width 70 height 8
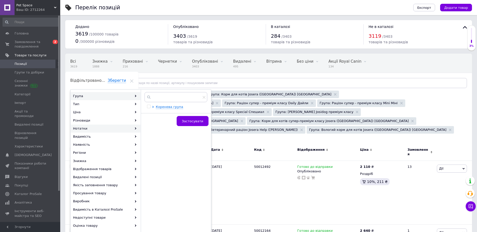
click at [131, 130] on div "Нотатки" at bounding box center [106, 128] width 70 height 8
click at [111, 159] on div "Знижка" at bounding box center [106, 161] width 70 height 8
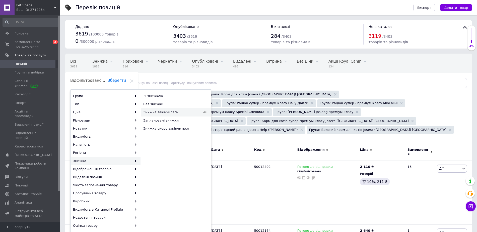
click at [165, 112] on span "Знижка закінчилась" at bounding box center [170, 112] width 54 height 5
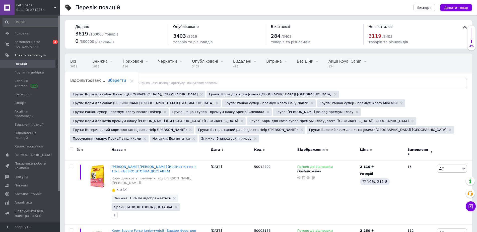
click at [71, 147] on input "checkbox" at bounding box center [71, 148] width 3 height 3
checkbox input "true"
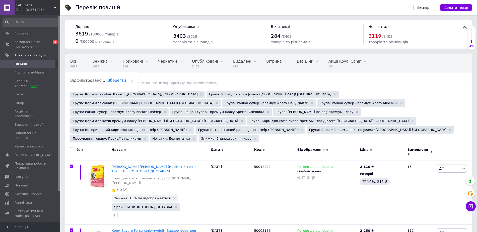
checkbox input "true"
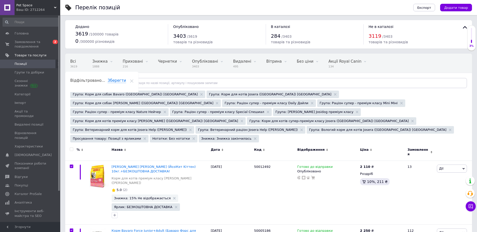
checkbox input "true"
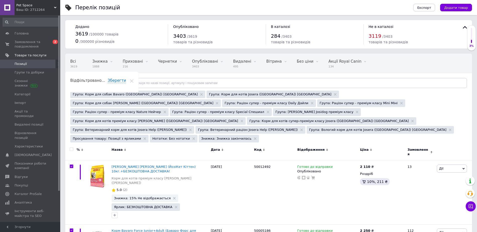
checkbox input "true"
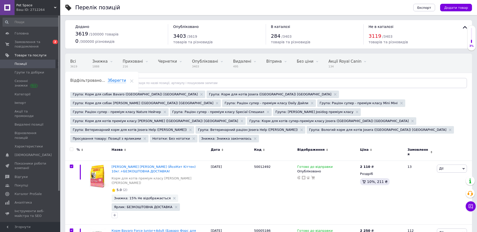
checkbox input "true"
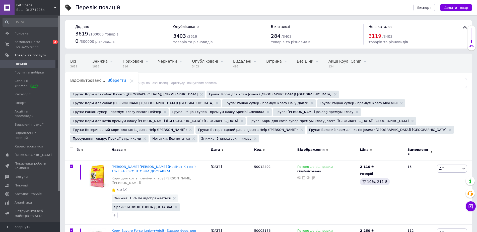
checkbox input "true"
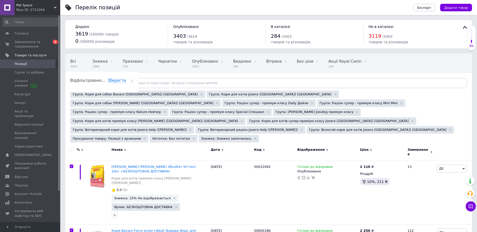
checkbox input "true"
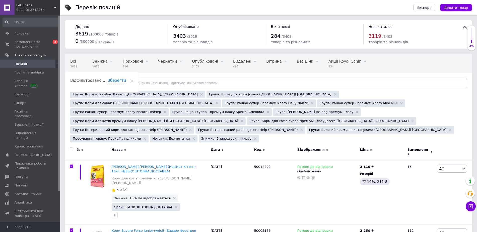
checkbox input "true"
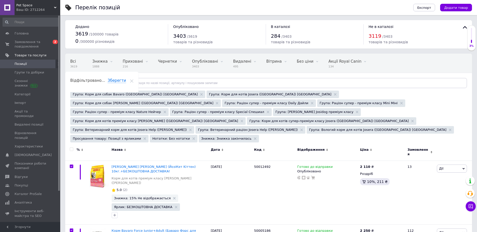
checkbox input "true"
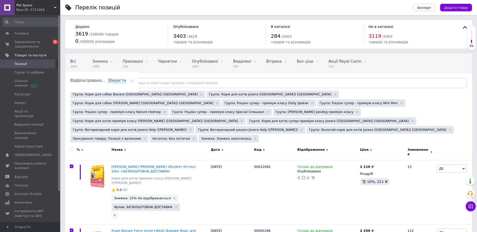
checkbox input "true"
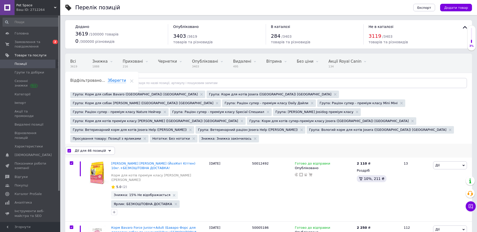
click at [97, 148] on span "Дії для 46 позицій" at bounding box center [90, 150] width 31 height 5
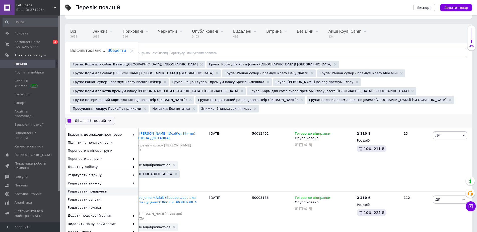
scroll to position [31, 0]
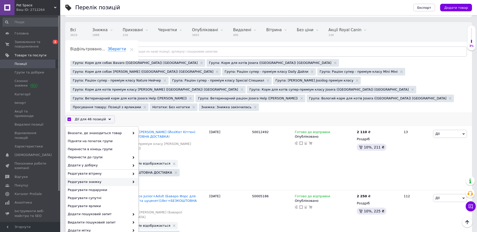
click at [131, 179] on span at bounding box center [132, 181] width 5 height 5
click at [133, 179] on span at bounding box center [132, 181] width 5 height 5
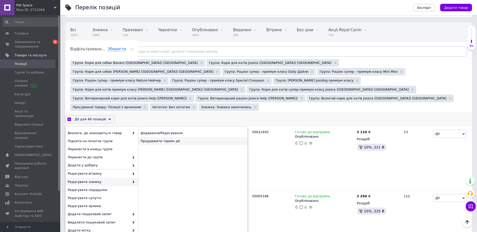
click at [170, 137] on div "Продовжити термін дії" at bounding box center [192, 141] width 109 height 8
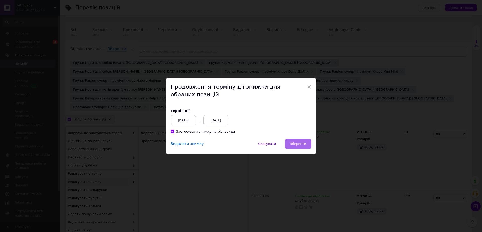
click at [295, 141] on button "Зберегти" at bounding box center [298, 144] width 26 height 10
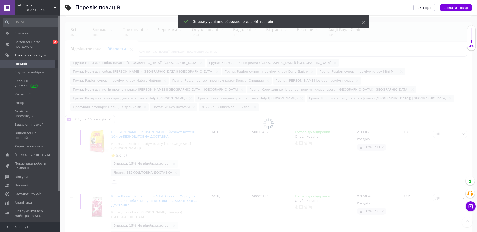
checkbox input "false"
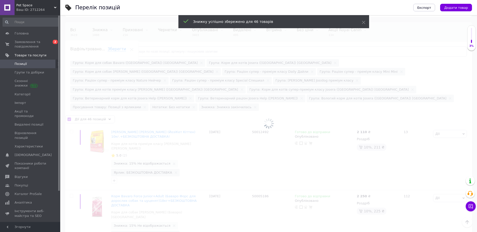
checkbox input "false"
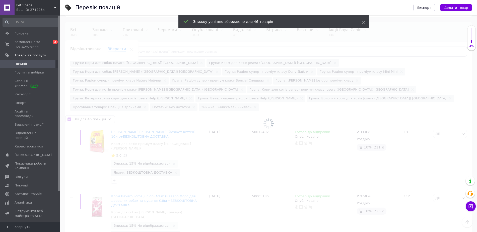
checkbox input "false"
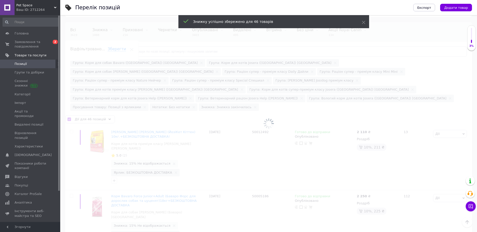
checkbox input "false"
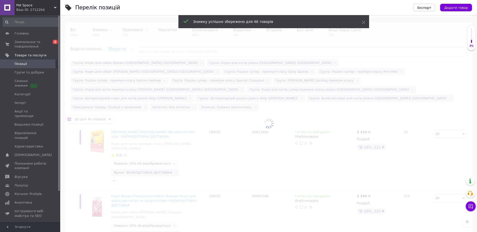
checkbox input "false"
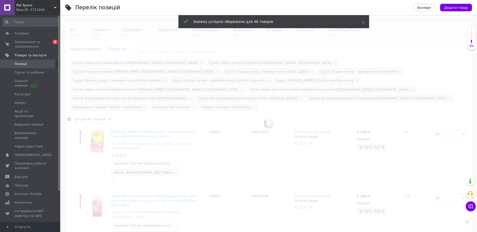
checkbox input "false"
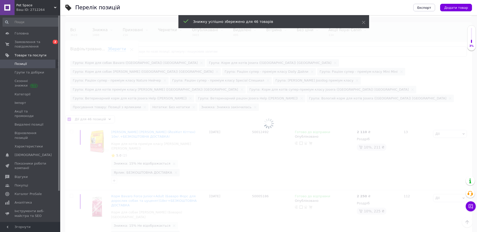
checkbox input "false"
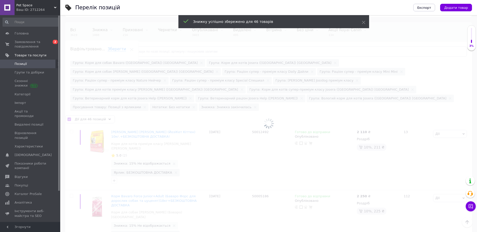
checkbox input "false"
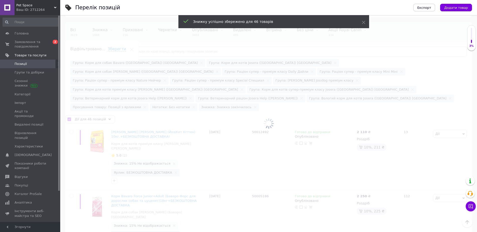
checkbox input "false"
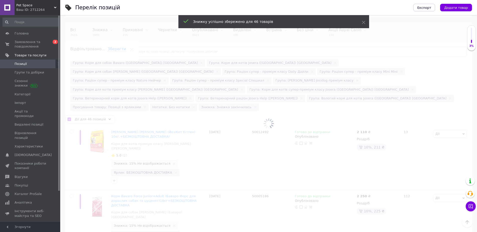
checkbox input "false"
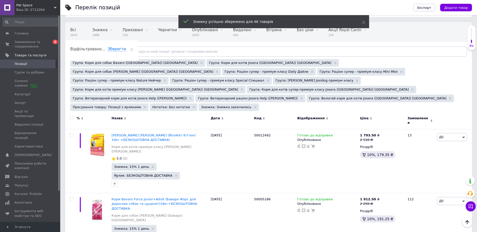
click at [134, 48] on icon at bounding box center [132, 50] width 4 height 4
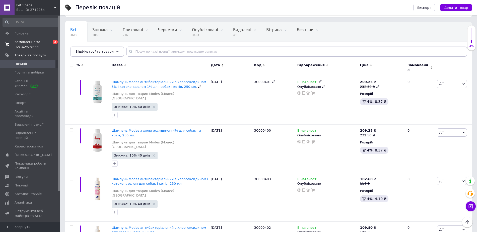
click at [38, 45] on span "Замовлення та повідомлення" at bounding box center [31, 44] width 32 height 9
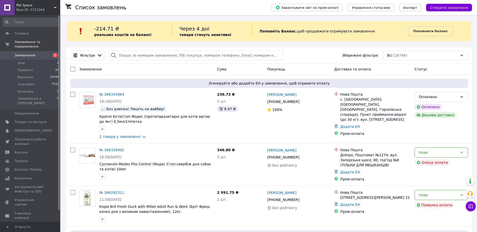
click at [192, 69] on div "Замовлення" at bounding box center [146, 69] width 138 height 9
click at [285, 131] on div "[PERSON_NAME] [PHONE_NUMBER]%" at bounding box center [298, 115] width 67 height 51
click at [36, 60] on li "Нові 2" at bounding box center [31, 63] width 62 height 7
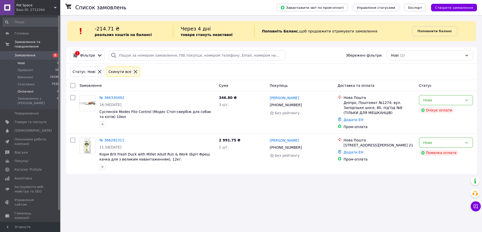
click at [39, 89] on li "Оплачені 2" at bounding box center [31, 91] width 62 height 7
